Goal: Submit feedback/report problem

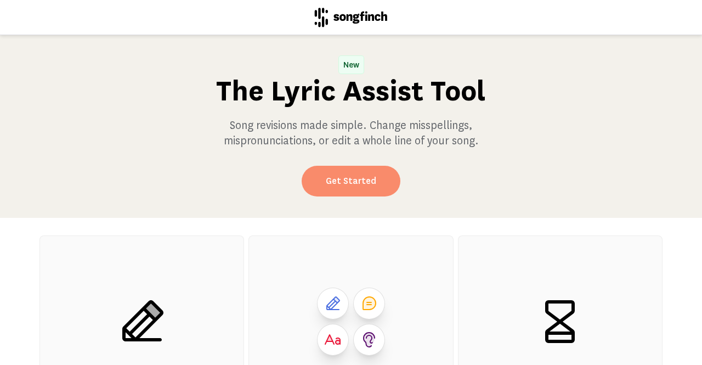
click at [326, 186] on link "Get Started" at bounding box center [350, 181] width 99 height 31
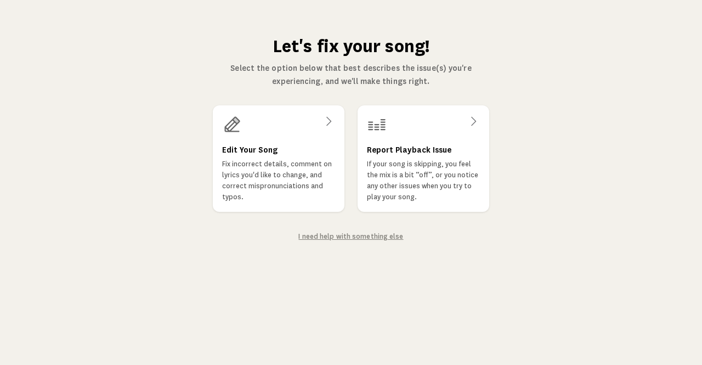
click at [266, 175] on p "Fix incorrect details, comment on lyrics you'd like to change, and correct misp…" at bounding box center [278, 180] width 113 height 44
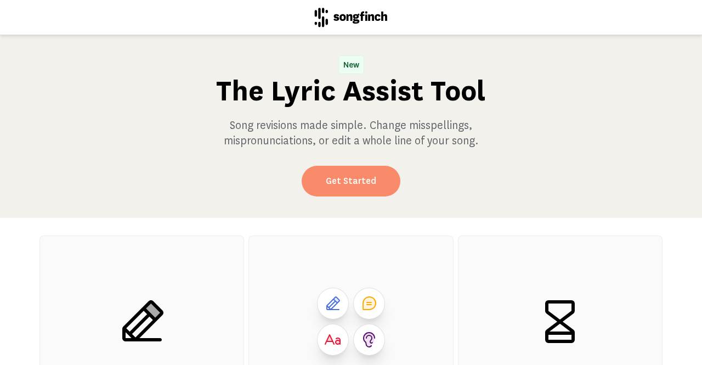
click at [309, 187] on link "Get Started" at bounding box center [350, 181] width 99 height 31
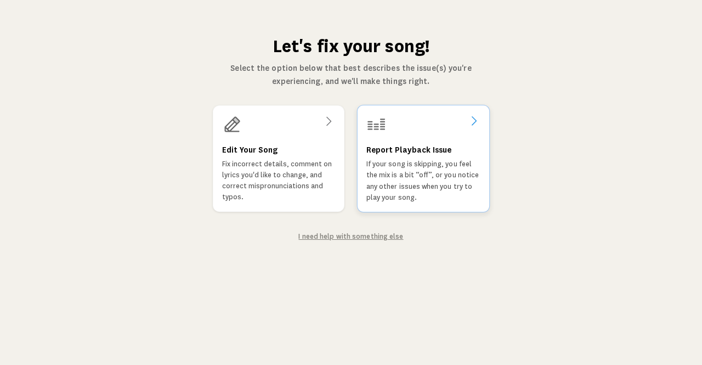
click at [403, 157] on div "Report Playback Issue If your song is skipping, you feel the mix is a bit “off”…" at bounding box center [423, 173] width 114 height 60
click at [270, 173] on p "Fix incorrect details, comment on lyrics you'd like to change, and correct misp…" at bounding box center [278, 180] width 114 height 44
click at [324, 235] on link "I need help with something else" at bounding box center [350, 236] width 105 height 8
